Goal: Task Accomplishment & Management: Use online tool/utility

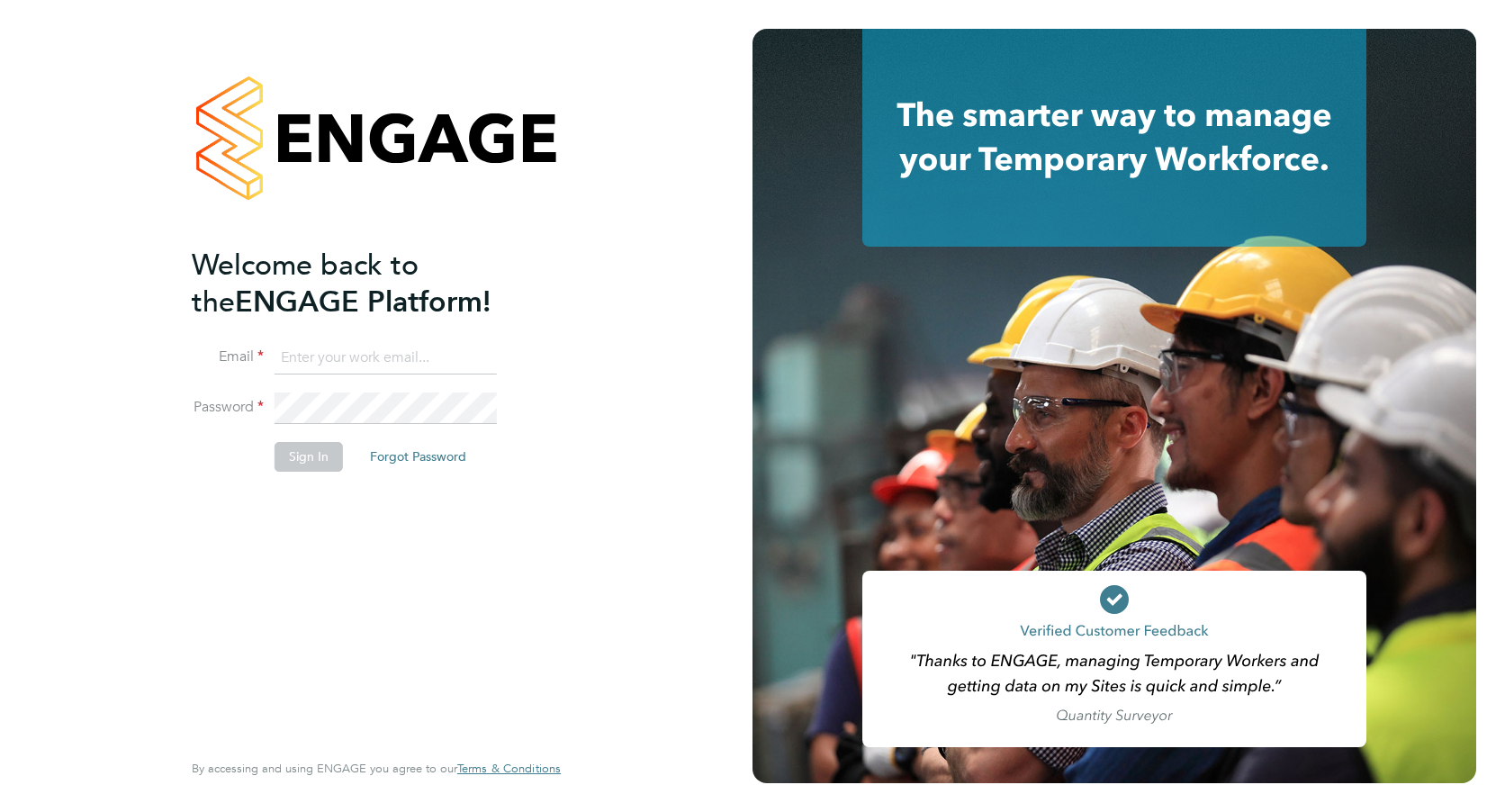
type input "[PERSON_NAME][EMAIL_ADDRESS][PERSON_NAME][DOMAIN_NAME]"
click at [326, 462] on button "Sign In" at bounding box center [309, 455] width 68 height 28
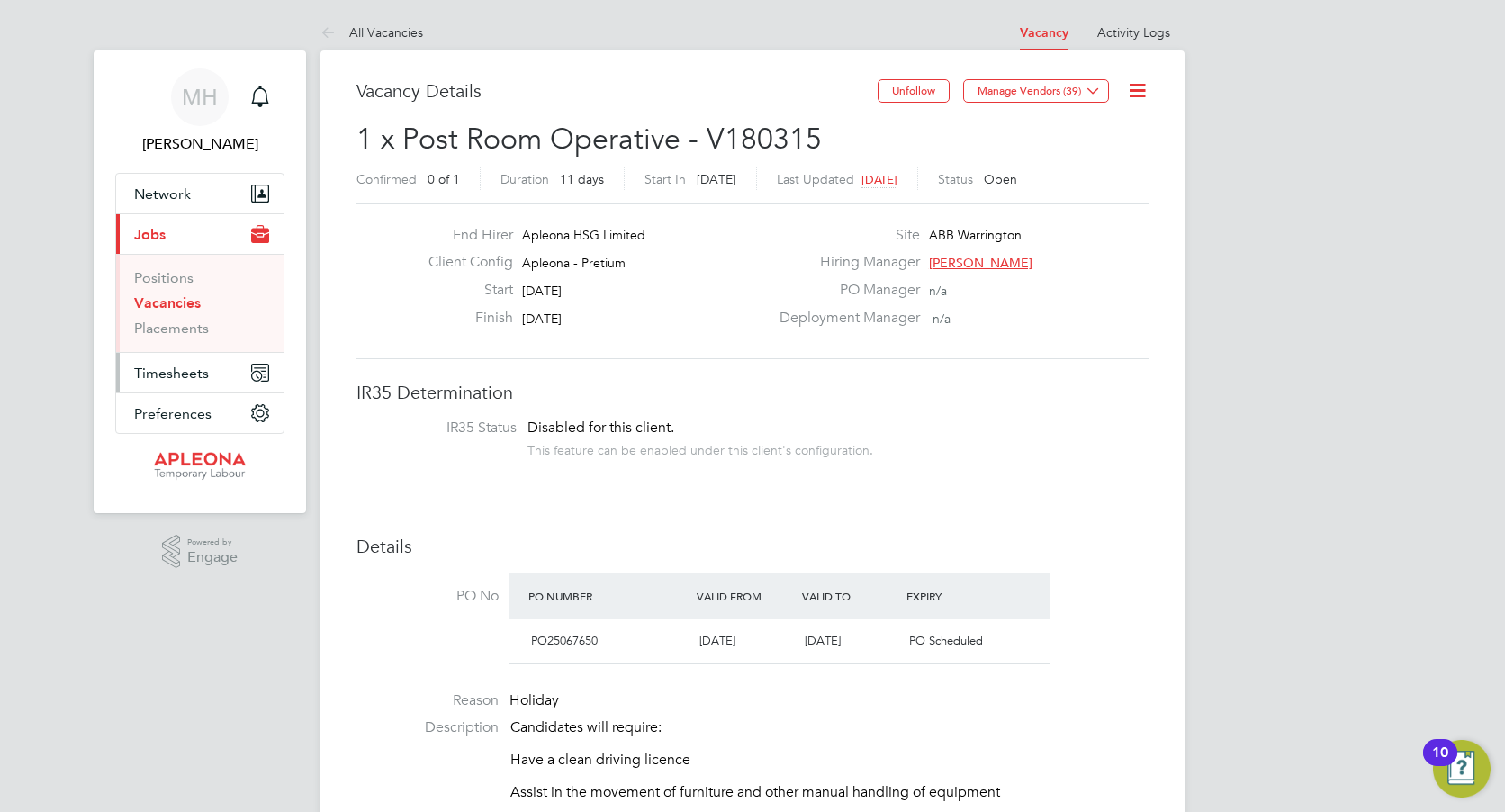
click at [188, 372] on span "Timesheets" at bounding box center [171, 372] width 74 height 17
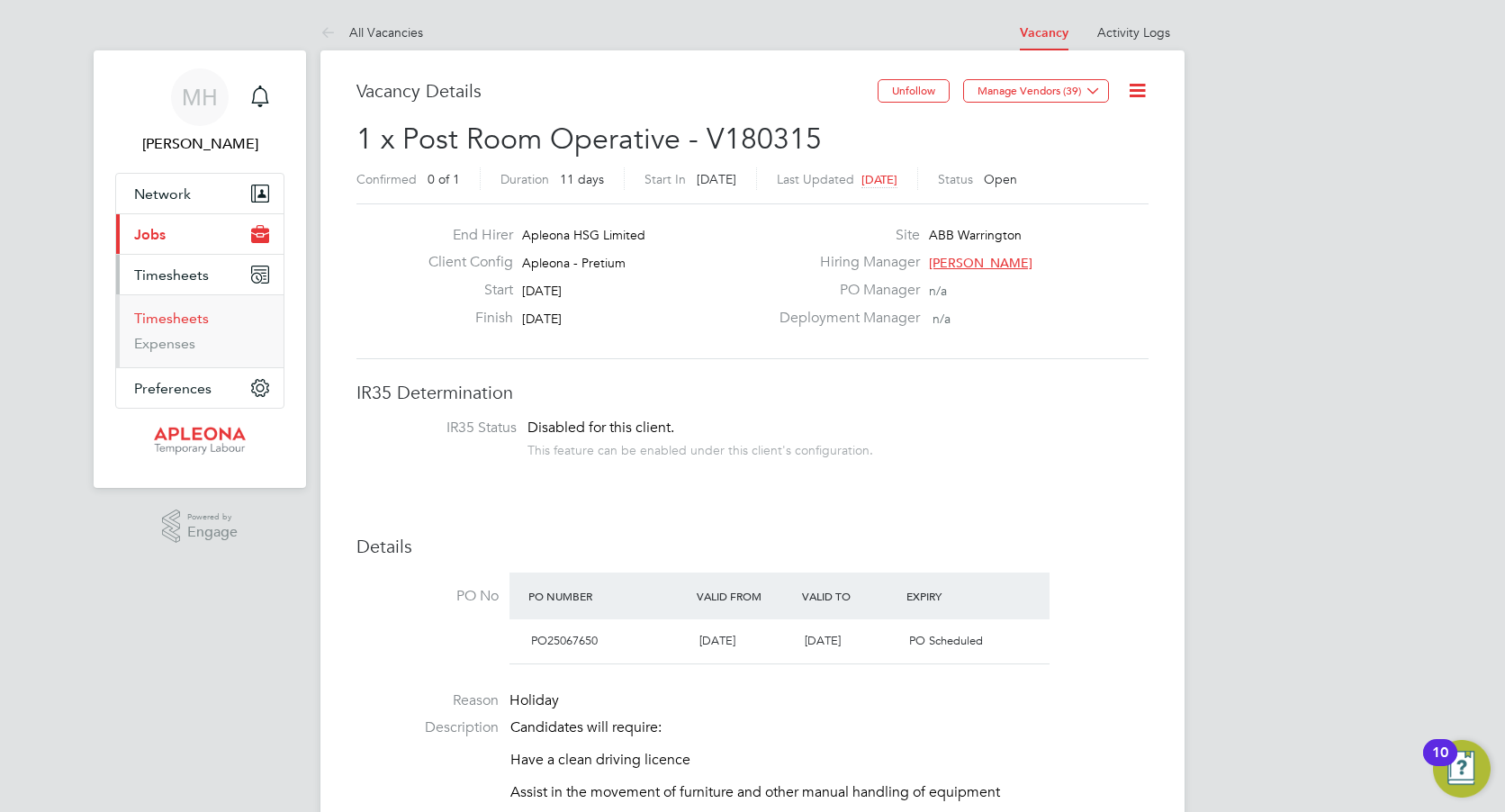
click at [185, 319] on link "Timesheets" at bounding box center [171, 318] width 74 height 17
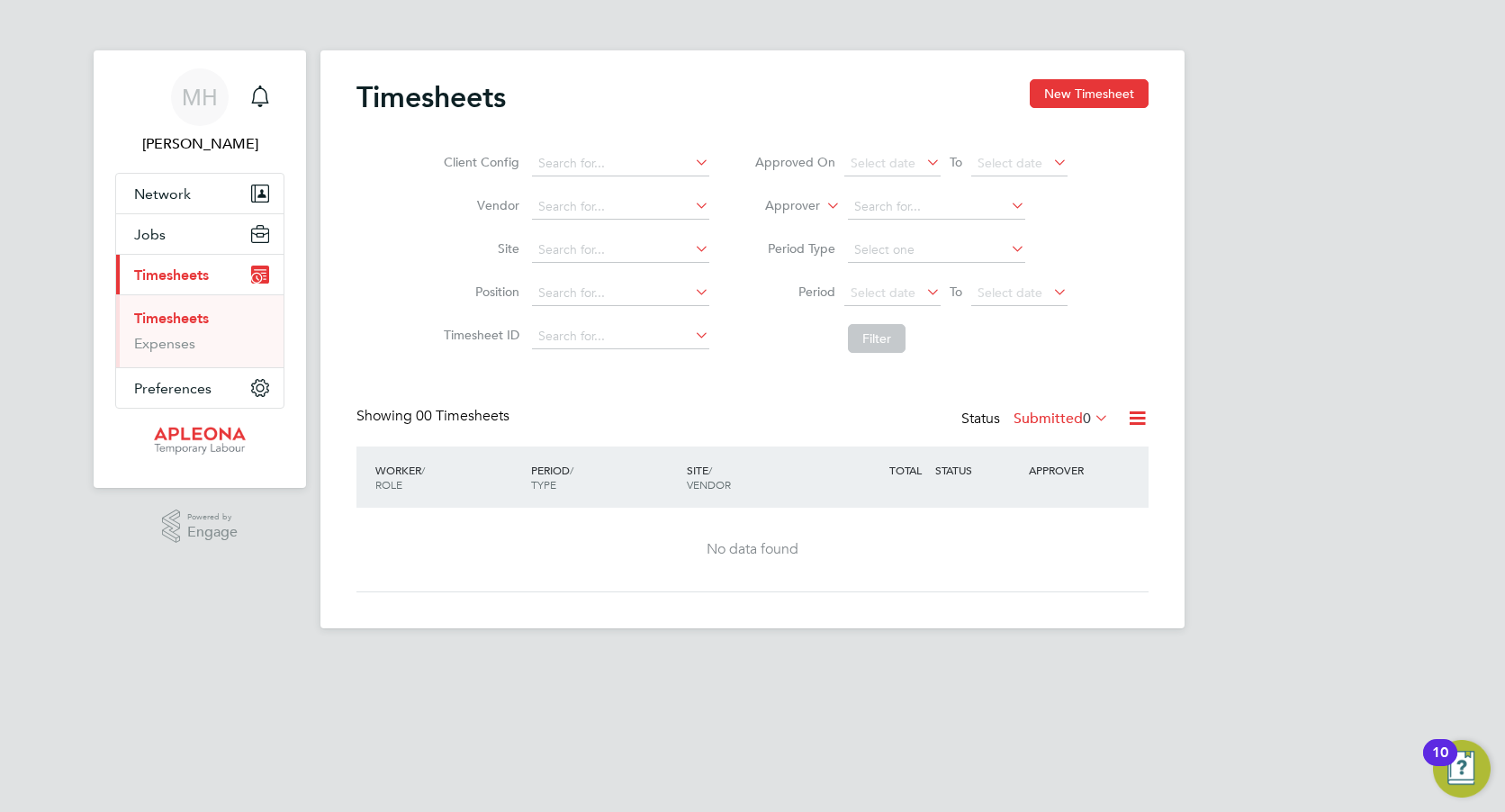
click at [165, 267] on span "Timesheets" at bounding box center [171, 275] width 74 height 17
